Goal: Find specific page/section: Find specific page/section

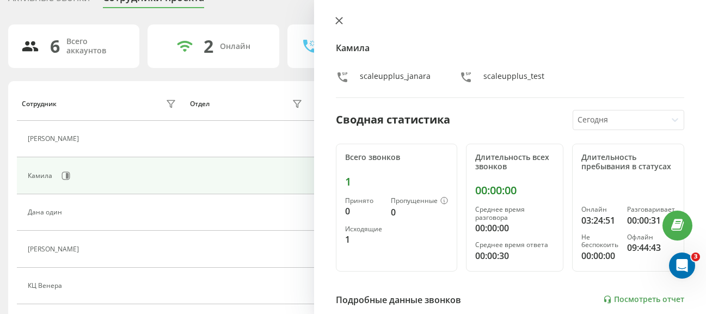
click at [338, 24] on icon at bounding box center [340, 21] width 8 height 8
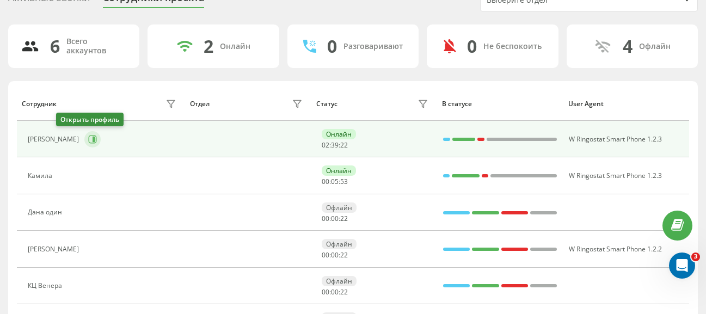
click at [93, 137] on icon at bounding box center [94, 139] width 3 height 5
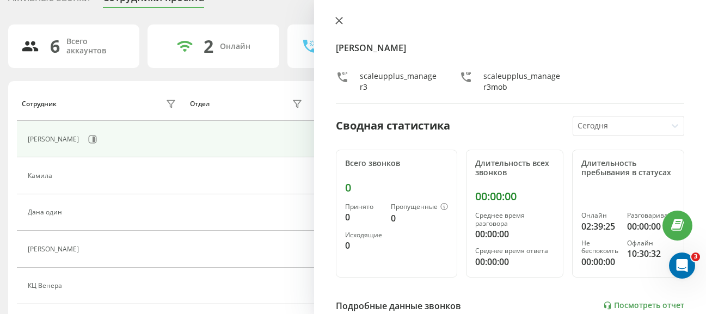
click at [339, 25] on button at bounding box center [339, 21] width 14 height 10
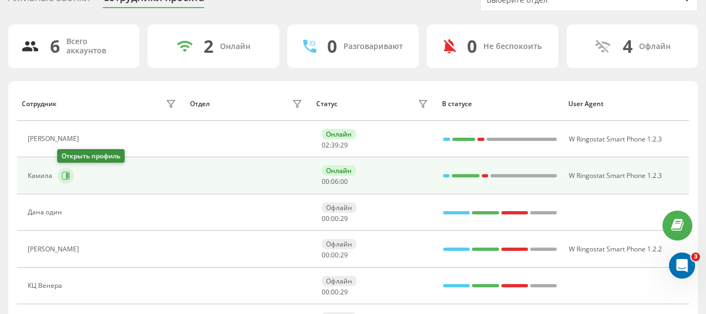
click at [61, 171] on button at bounding box center [66, 176] width 16 height 16
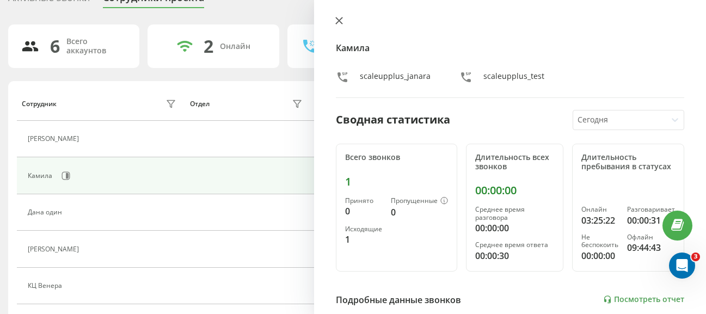
click at [336, 20] on icon at bounding box center [340, 21] width 8 height 8
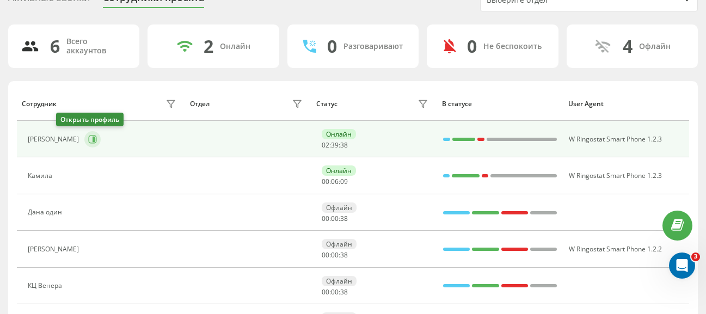
click at [84, 144] on button at bounding box center [92, 139] width 16 height 16
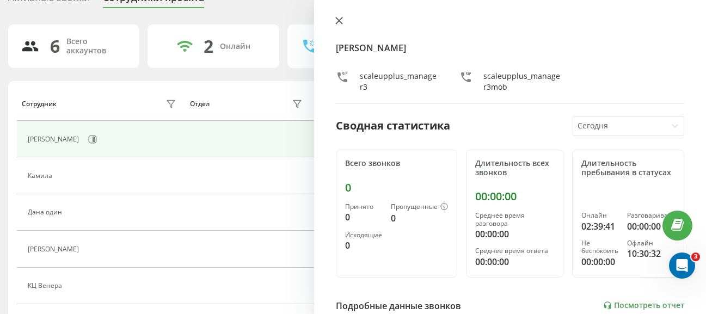
click at [339, 22] on icon at bounding box center [340, 21] width 8 height 8
